Goal: Information Seeking & Learning: Learn about a topic

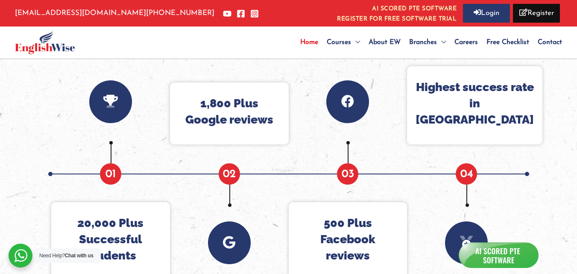
scroll to position [811, 0]
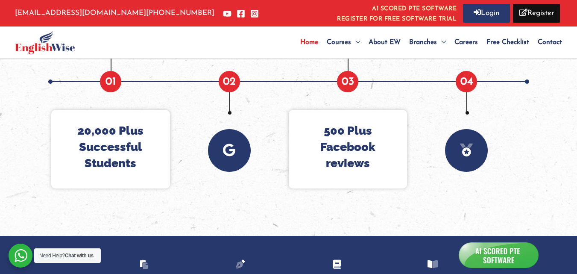
scroll to position [782, 0]
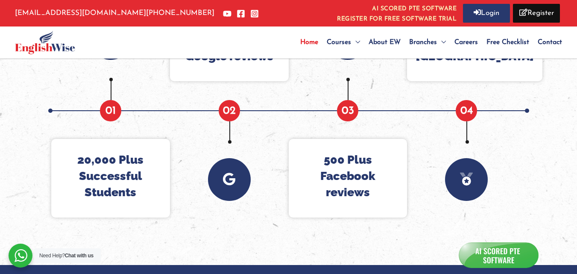
click at [27, 119] on div at bounding box center [288, 110] width 577 height 308
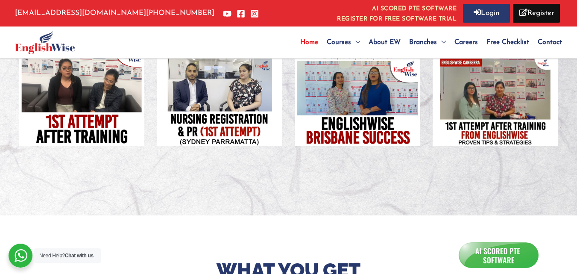
scroll to position [1294, 0]
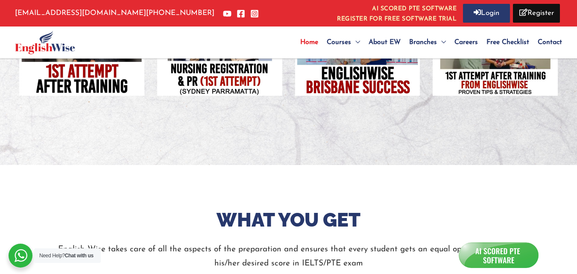
click at [511, 252] on img at bounding box center [498, 255] width 81 height 26
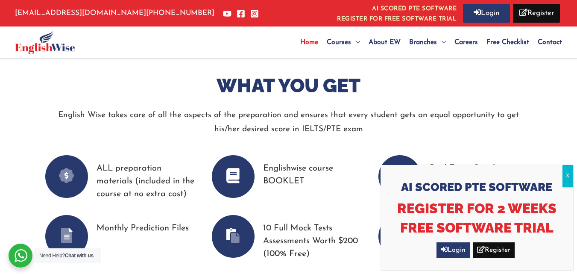
scroll to position [1465, 0]
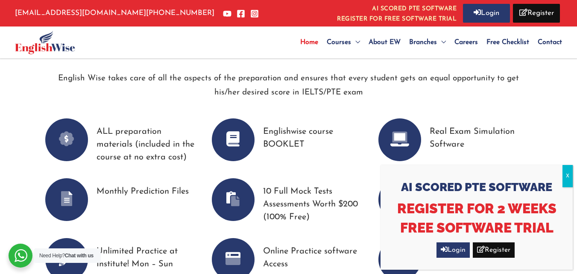
click at [568, 181] on button "X" at bounding box center [567, 176] width 10 height 22
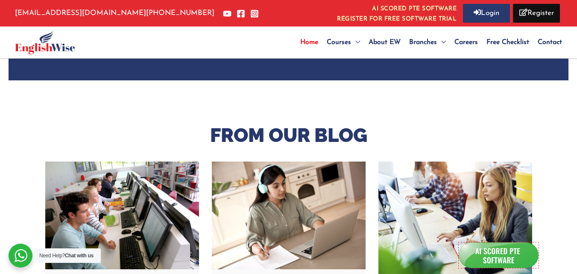
scroll to position [2146, 0]
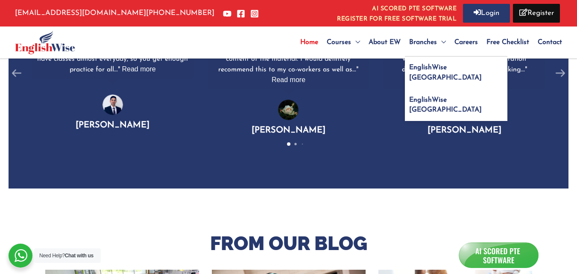
click at [422, 43] on span "Branches" at bounding box center [423, 42] width 28 height 7
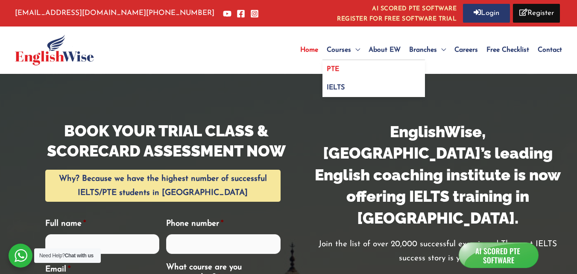
click at [345, 64] on link "PTE" at bounding box center [373, 69] width 102 height 18
